Goal: Navigation & Orientation: Understand site structure

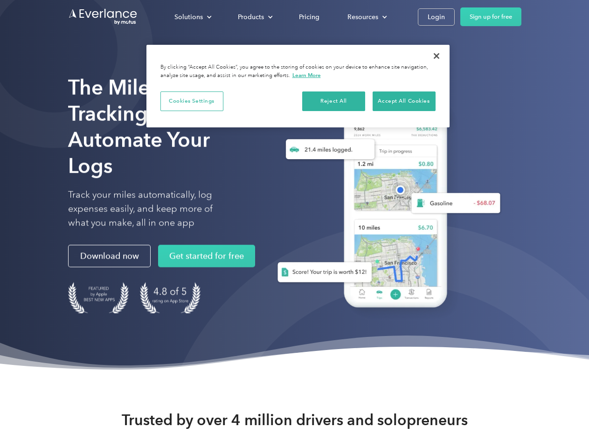
click at [193, 17] on div "Solutions" at bounding box center [189, 17] width 28 height 12
click at [254, 17] on div "Products" at bounding box center [251, 17] width 26 height 12
click at [366, 17] on div "Resources" at bounding box center [363, 17] width 31 height 12
click at [192, 101] on button "Cookies Settings" at bounding box center [192, 101] width 63 height 20
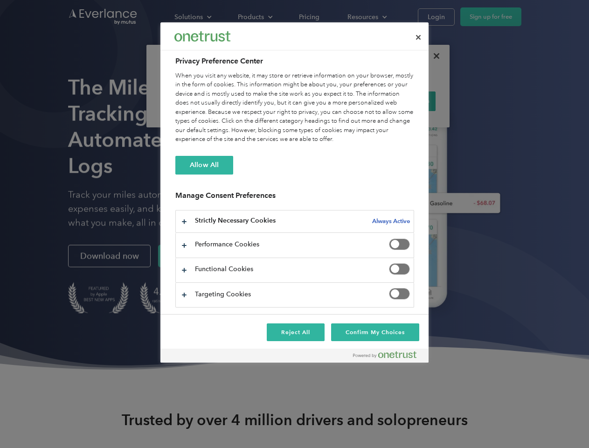
click at [334, 101] on div "When you visit any website, it may store or retrieve information on your browse…" at bounding box center [294, 107] width 239 height 73
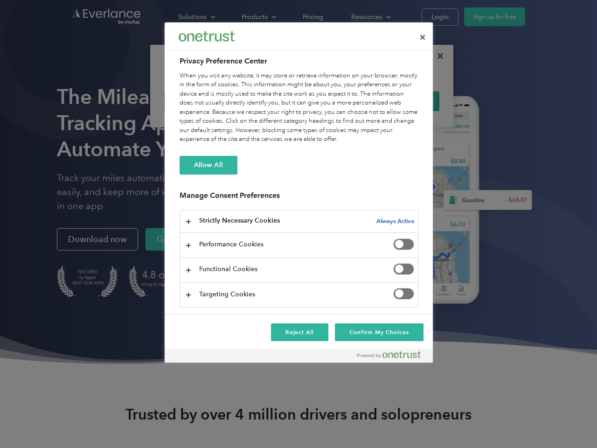
click at [404, 101] on div "When you visit any website, it may store or retrieve information on your browse…" at bounding box center [299, 107] width 239 height 73
click at [437, 56] on div at bounding box center [298, 224] width 597 height 448
